Goal: Information Seeking & Learning: Check status

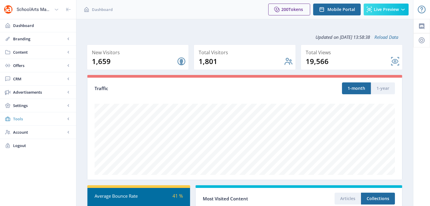
click at [19, 119] on span "Tools" at bounding box center [39, 119] width 52 height 6
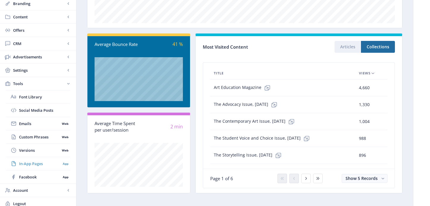
scroll to position [156, 0]
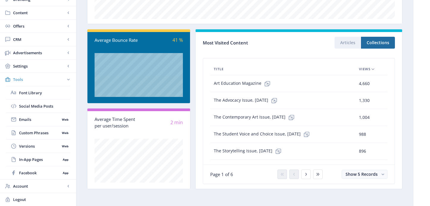
click at [18, 80] on span "Tools" at bounding box center [39, 80] width 52 height 6
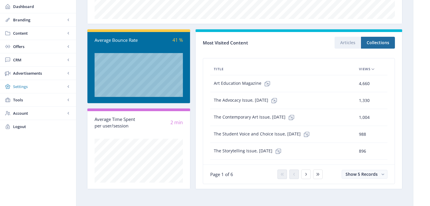
click at [18, 87] on span "Settings" at bounding box center [39, 87] width 52 height 6
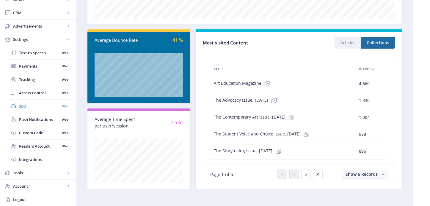
click at [21, 107] on span "SEO" at bounding box center [39, 106] width 41 height 6
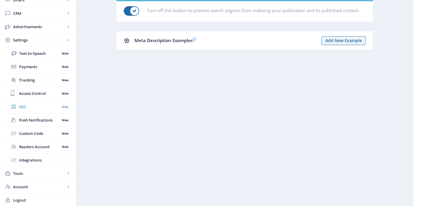
scroll to position [66, 0]
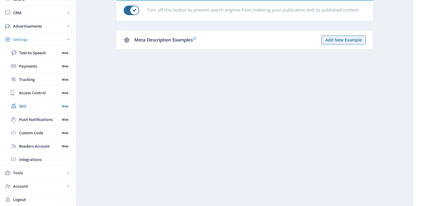
click at [19, 41] on span "Settings" at bounding box center [39, 40] width 52 height 6
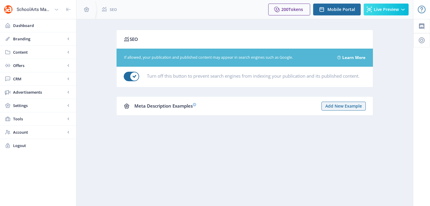
scroll to position [0, 0]
click at [17, 134] on span "Account" at bounding box center [39, 133] width 52 height 6
click at [17, 133] on span "Account" at bounding box center [39, 133] width 52 height 6
click at [25, 26] on span "Dashboard" at bounding box center [42, 26] width 58 height 6
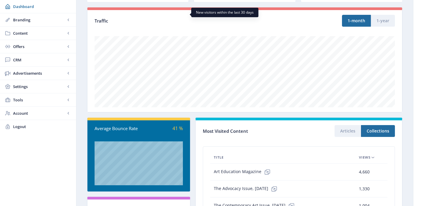
scroll to position [73, 0]
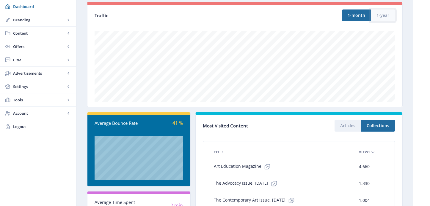
click at [381, 17] on button "1-year" at bounding box center [382, 16] width 24 height 12
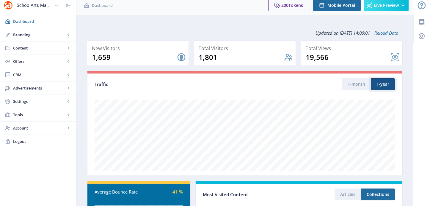
scroll to position [0, 0]
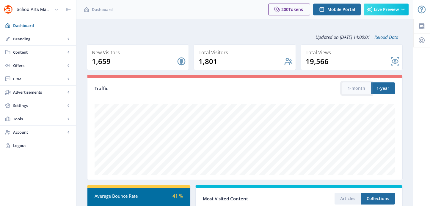
click at [358, 87] on button "1-month" at bounding box center [356, 89] width 29 height 12
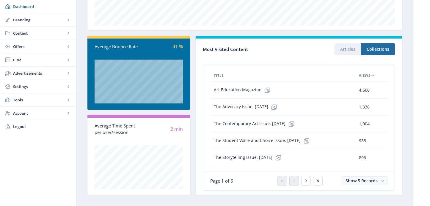
scroll to position [156, 0]
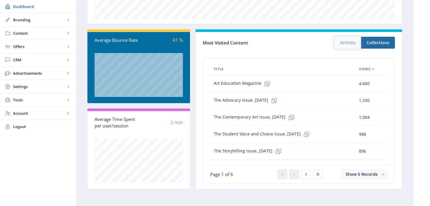
click at [343, 44] on button "Articles" at bounding box center [347, 43] width 26 height 12
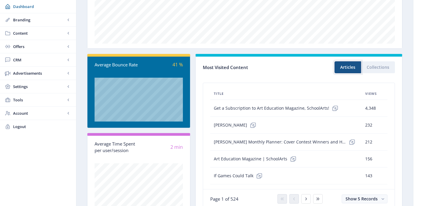
scroll to position [129, 0]
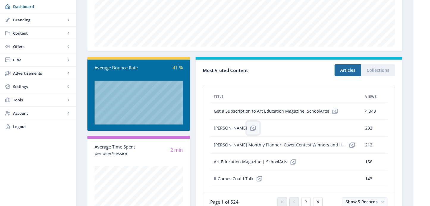
click at [250, 128] on icon at bounding box center [253, 128] width 6 height 6
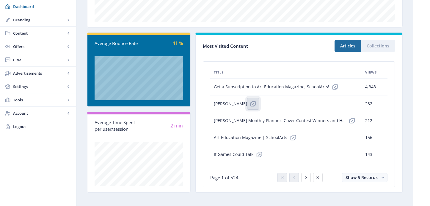
scroll to position [153, 0]
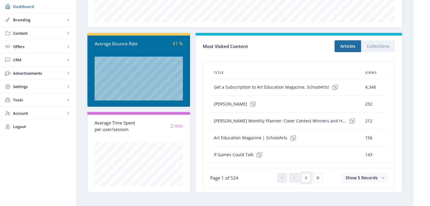
click at [306, 180] on icon at bounding box center [305, 178] width 5 height 5
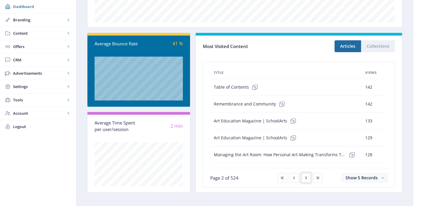
click at [306, 180] on icon at bounding box center [305, 178] width 5 height 5
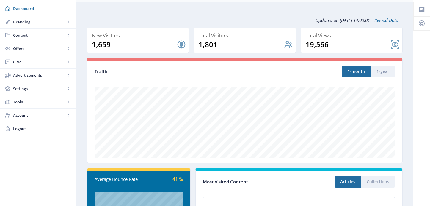
scroll to position [0, 0]
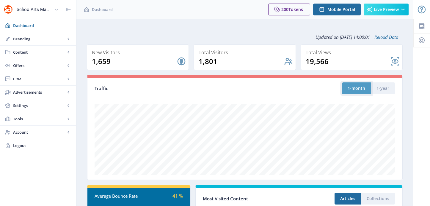
click at [353, 87] on button "1-month" at bounding box center [356, 89] width 29 height 12
click at [391, 36] on link "Reload Data" at bounding box center [384, 37] width 28 height 6
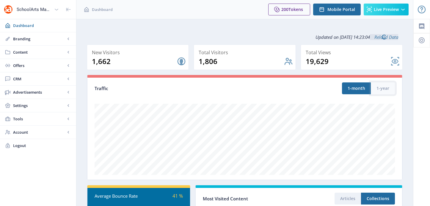
click at [383, 89] on button "1-year" at bounding box center [382, 89] width 24 height 12
